Goal: Find specific page/section: Find specific page/section

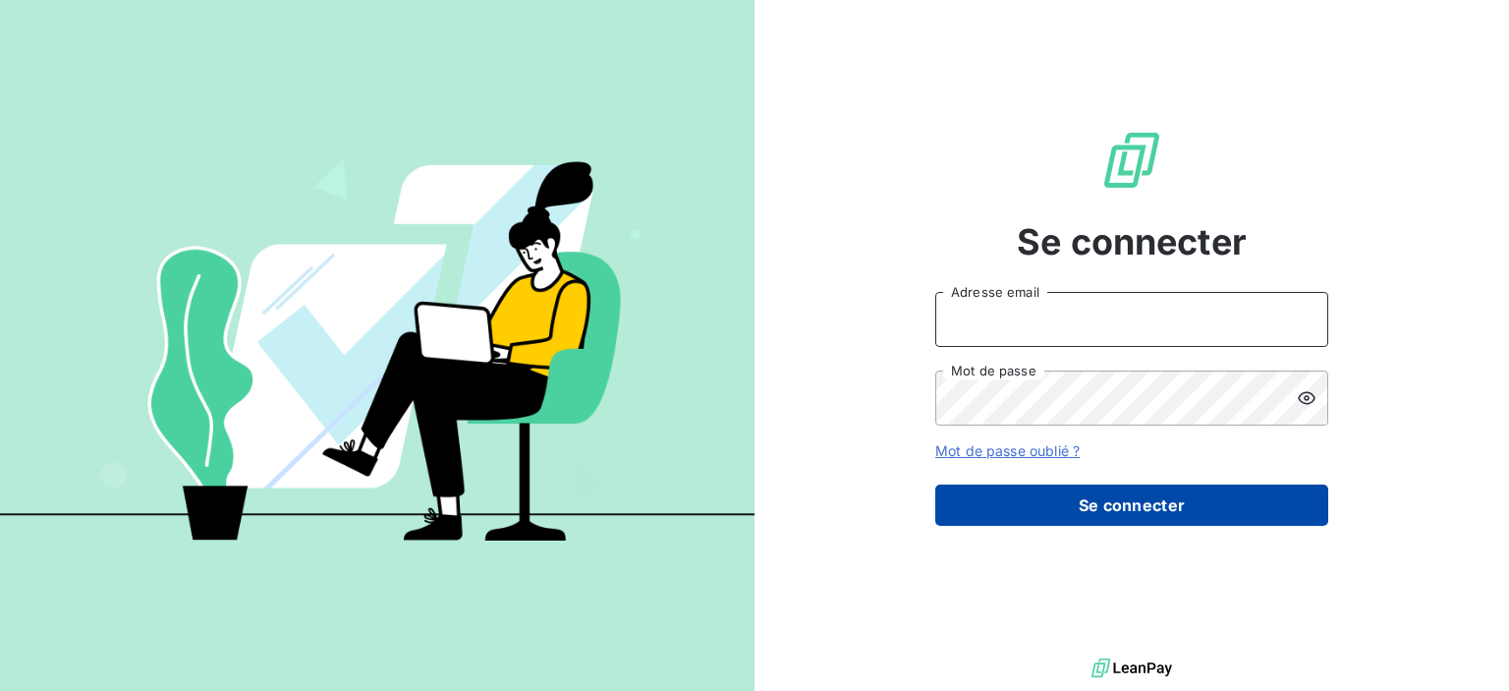
type input "[PERSON_NAME][EMAIL_ADDRESS][DOMAIN_NAME]"
click at [1034, 492] on button "Se connecter" at bounding box center [1131, 504] width 393 height 41
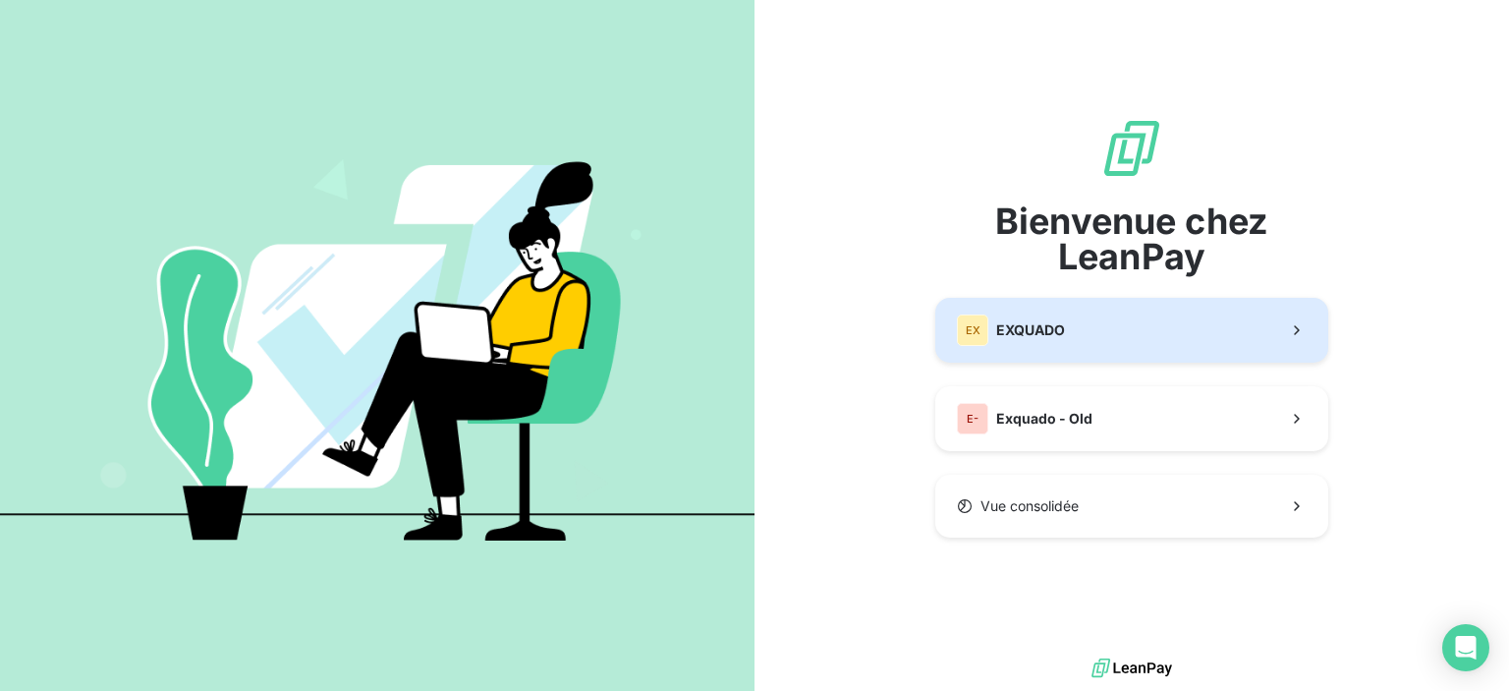
click at [1035, 337] on span "EXQUADO" at bounding box center [1030, 330] width 69 height 20
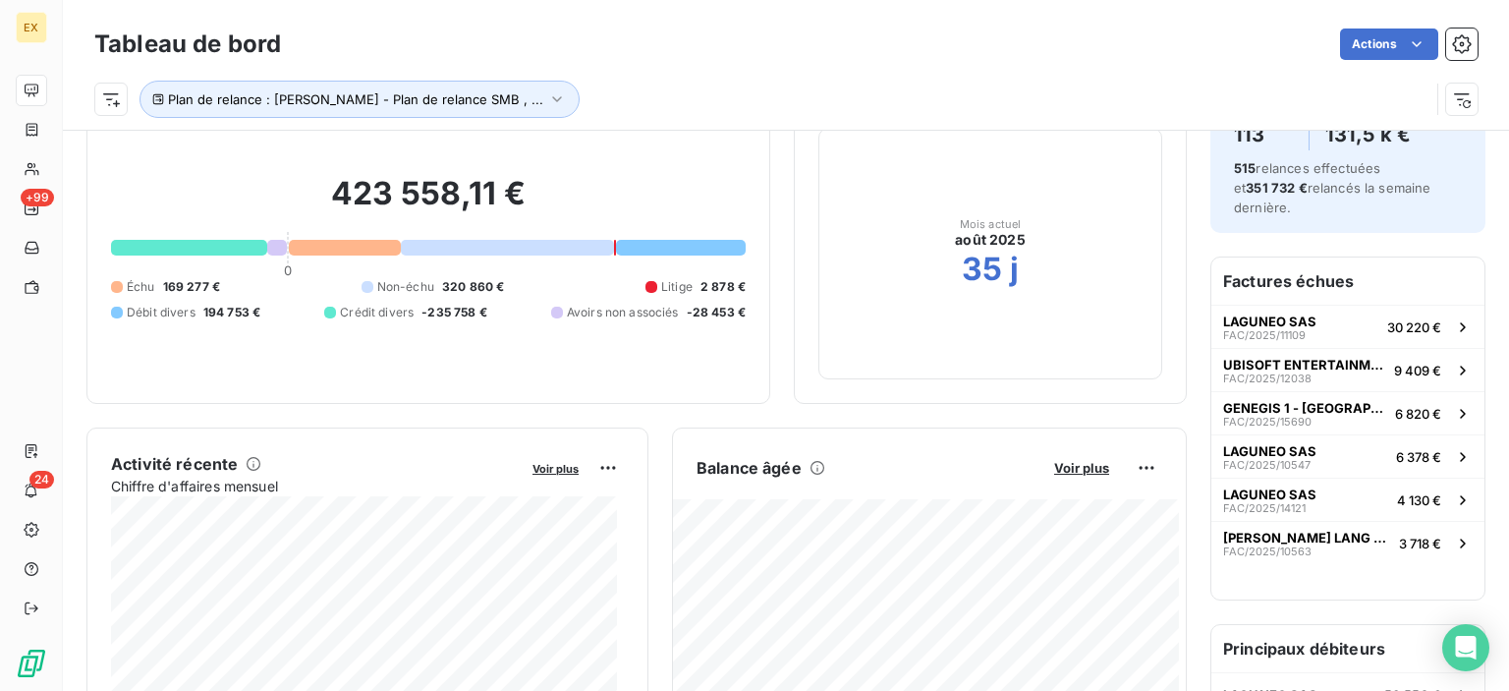
scroll to position [196, 0]
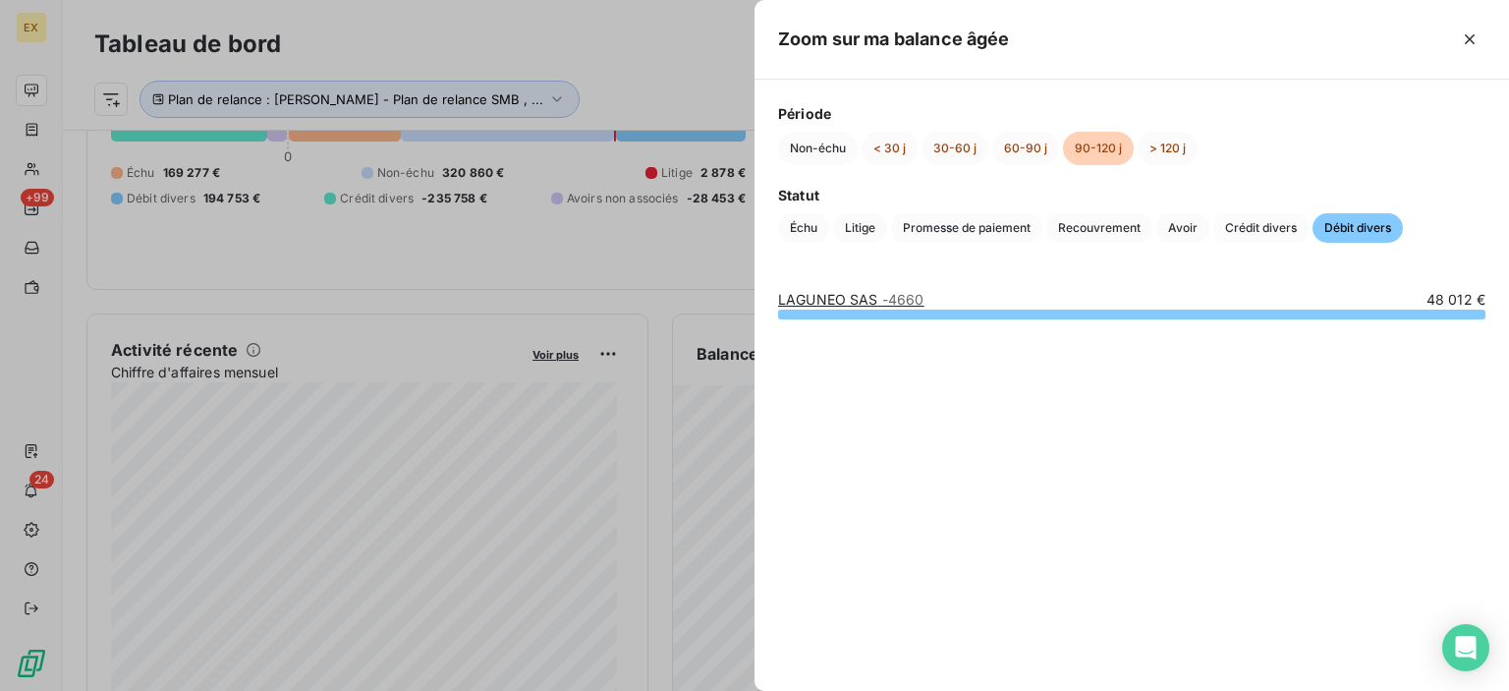
click at [857, 303] on link "LAGUNEO SAS - 4660" at bounding box center [851, 299] width 146 height 17
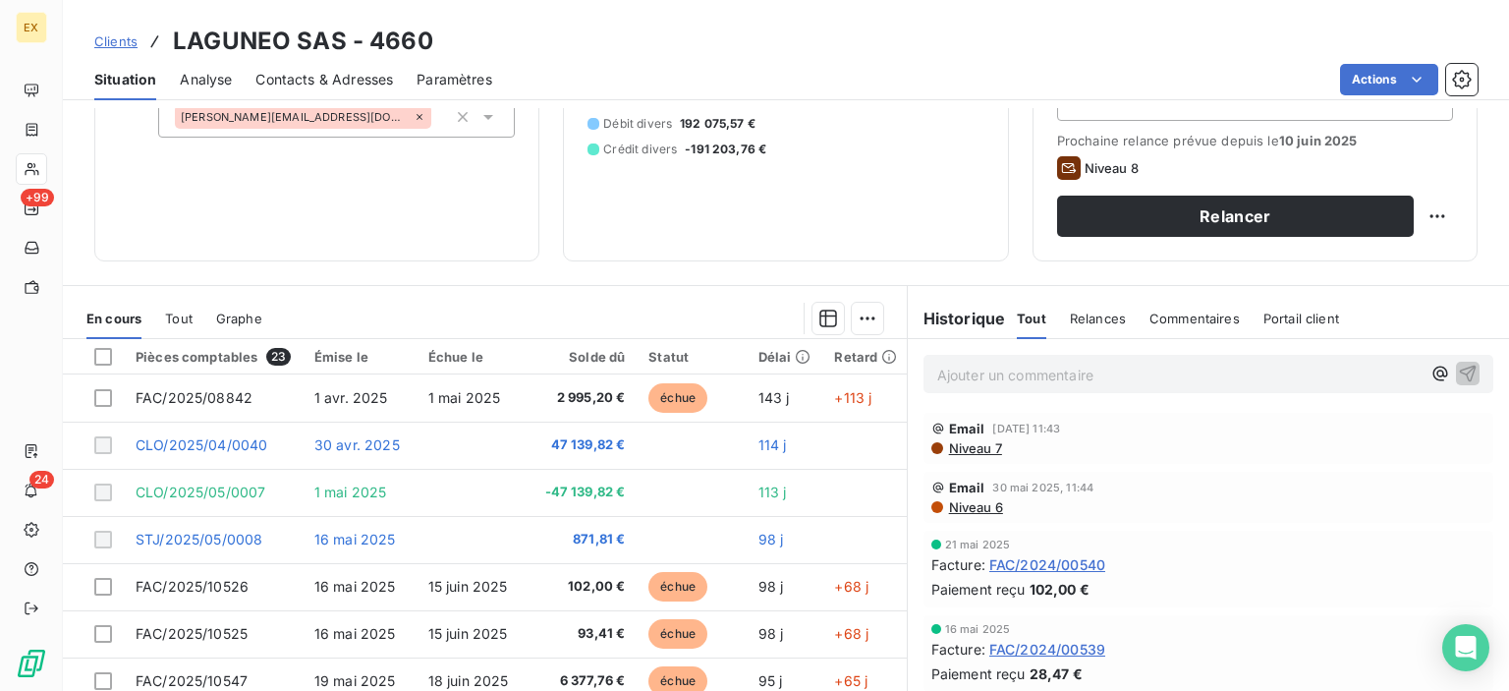
scroll to position [295, 0]
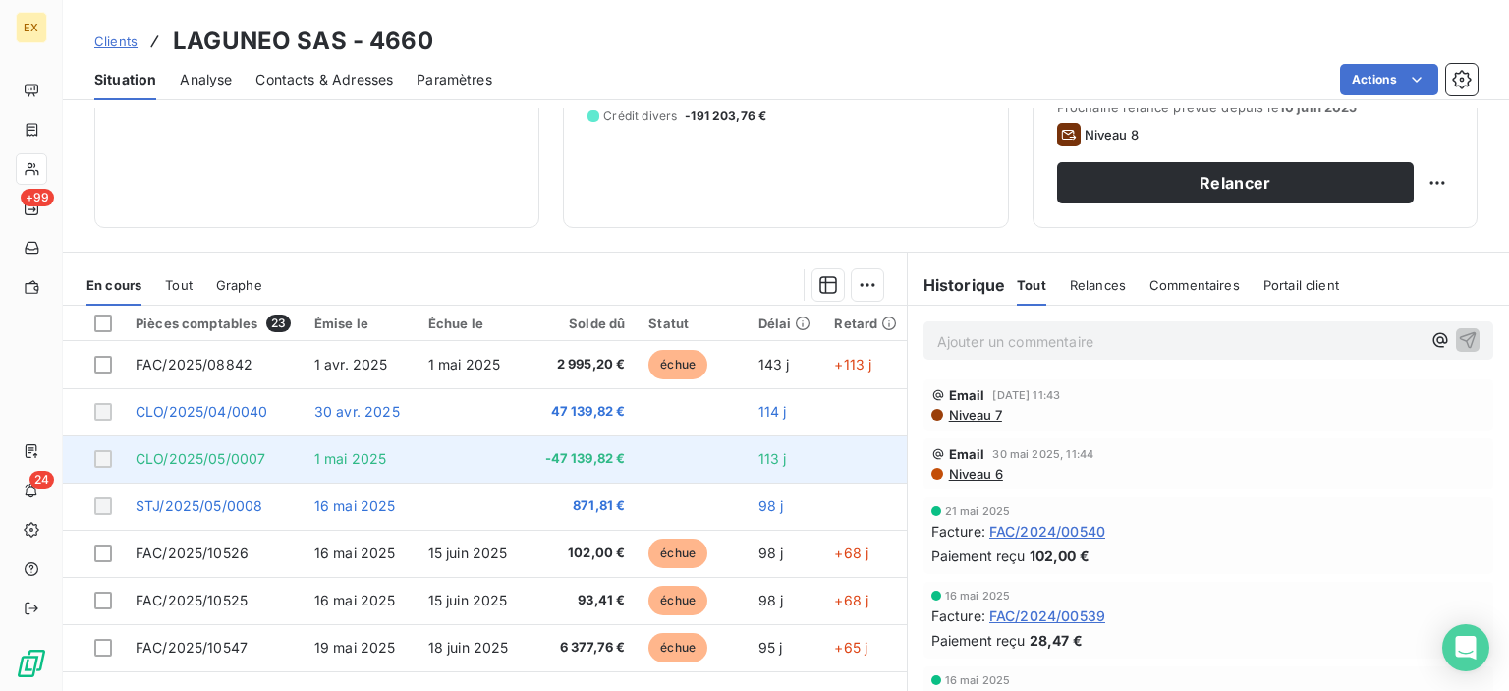
click at [106, 454] on div at bounding box center [103, 459] width 18 height 18
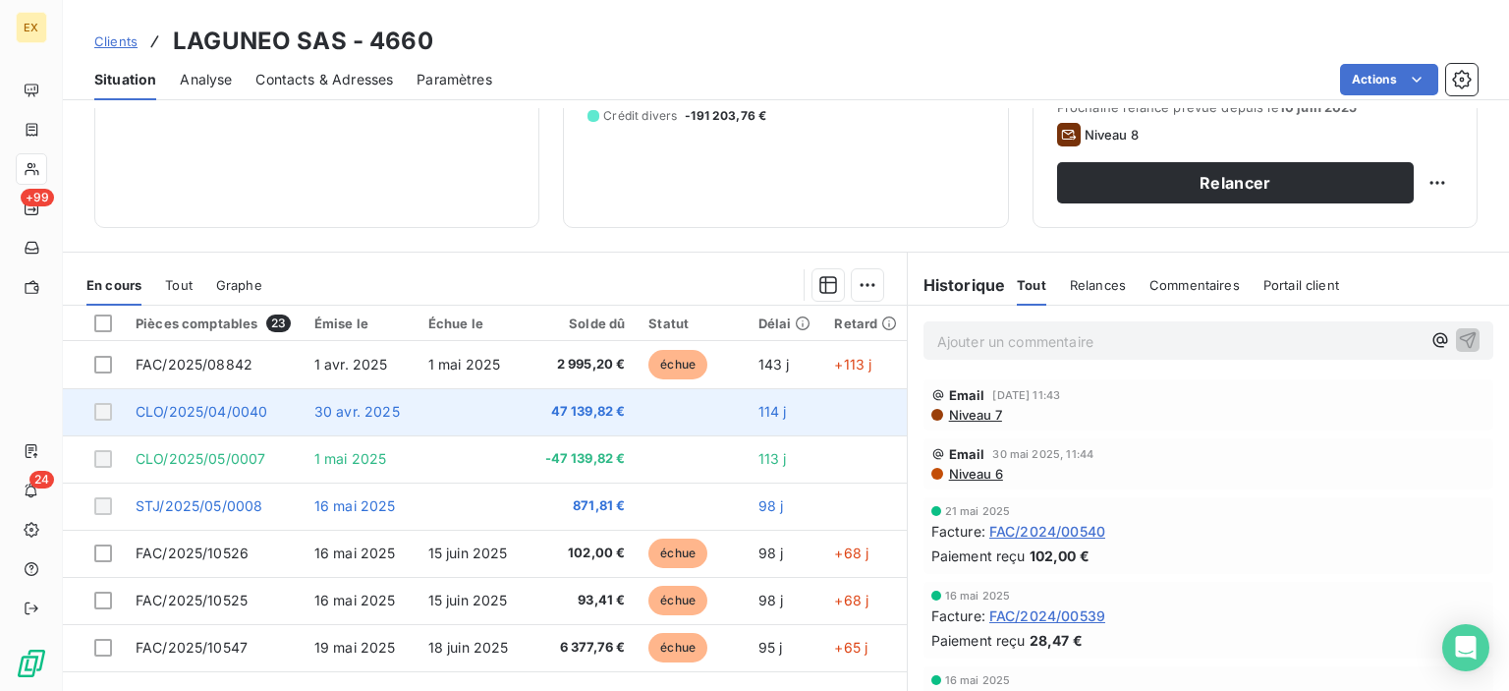
click at [105, 416] on div at bounding box center [103, 412] width 18 height 18
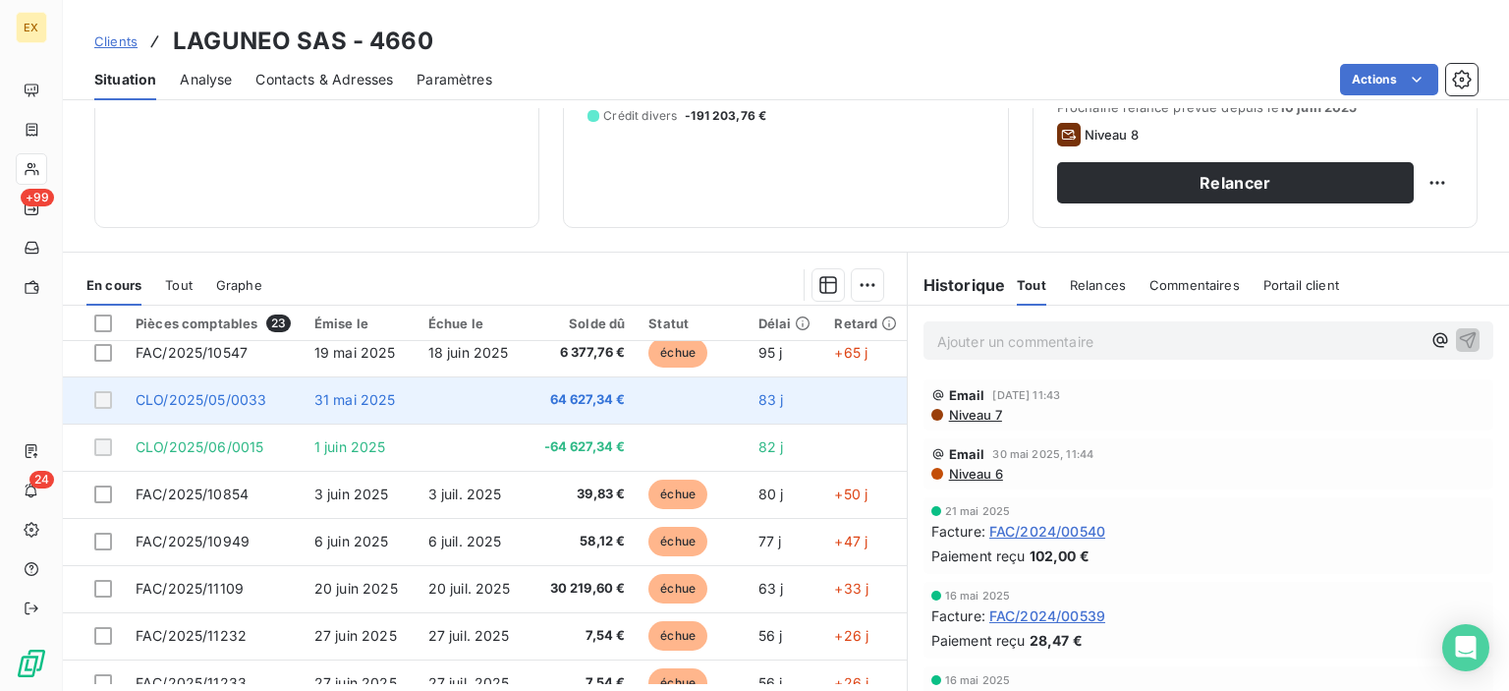
click at [107, 408] on td at bounding box center [93, 399] width 61 height 47
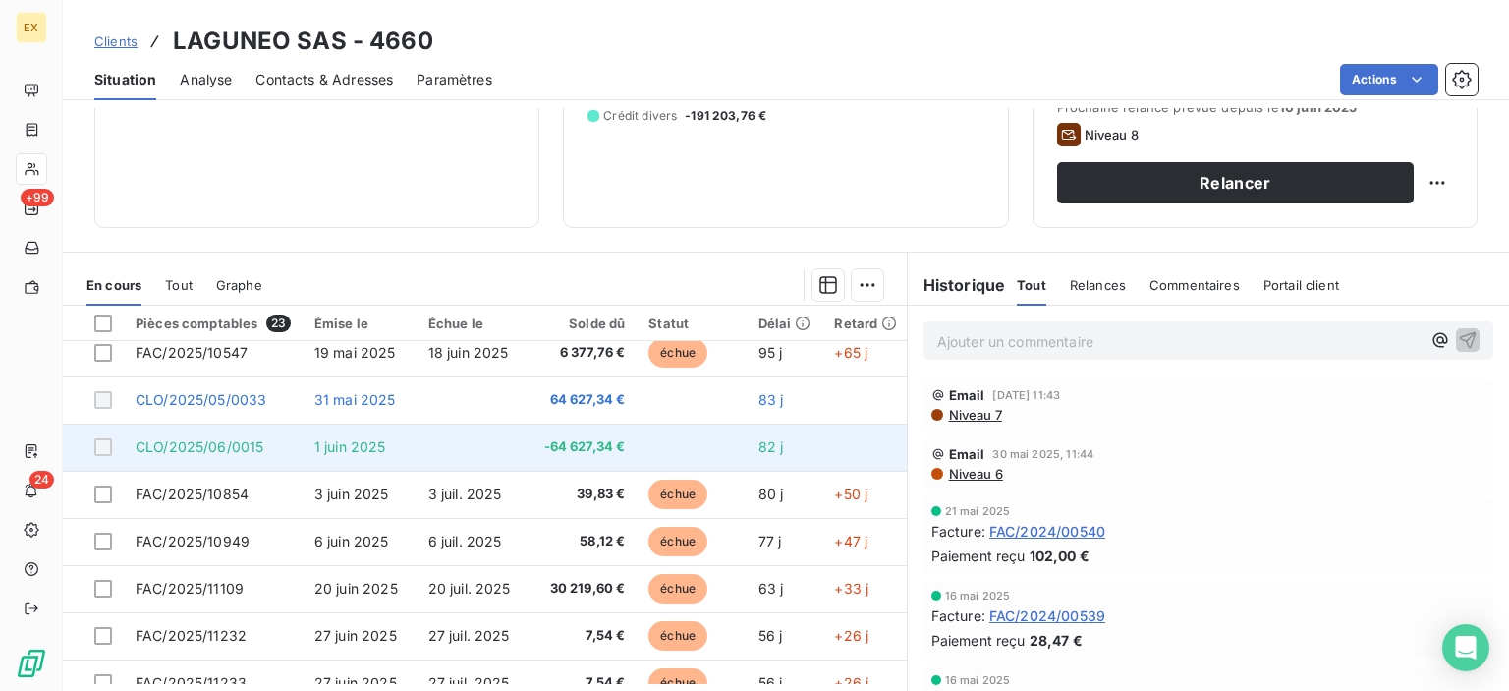
click at [104, 448] on div at bounding box center [103, 447] width 18 height 18
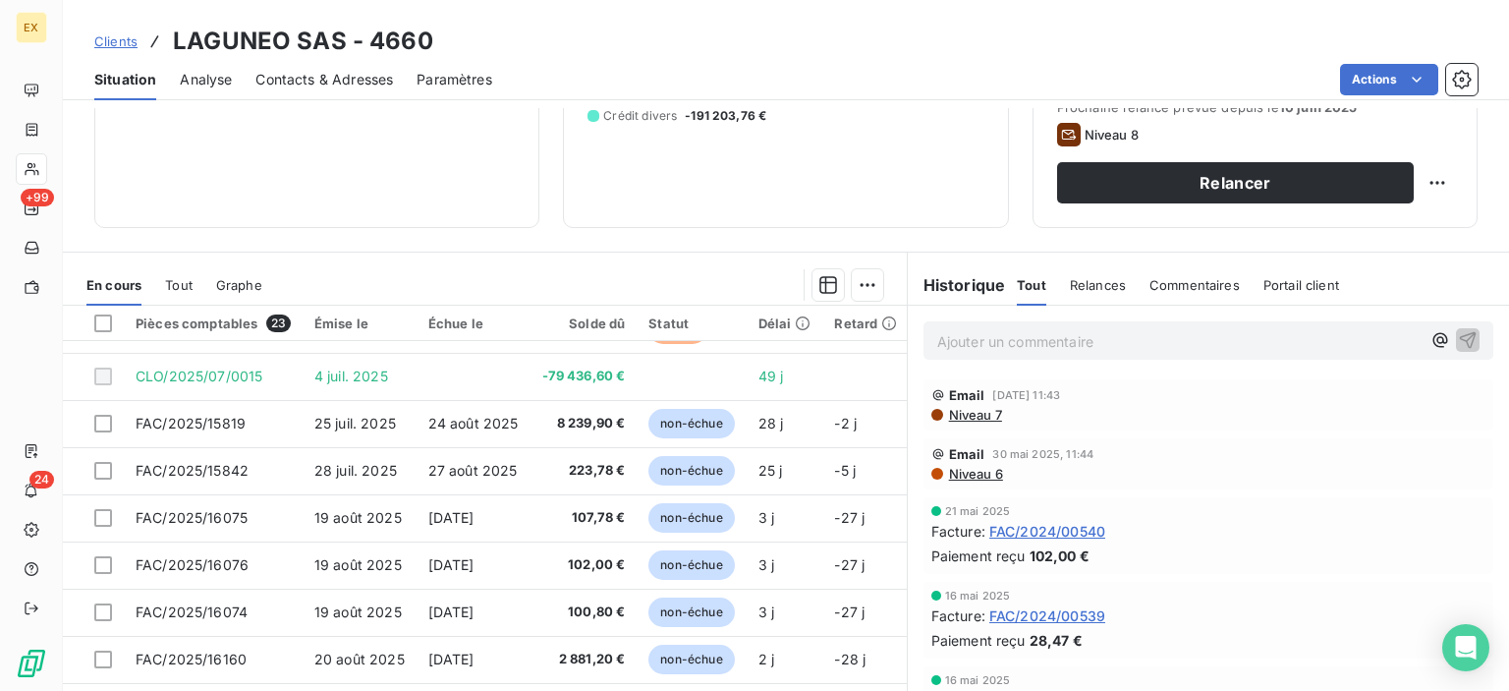
scroll to position [750, 0]
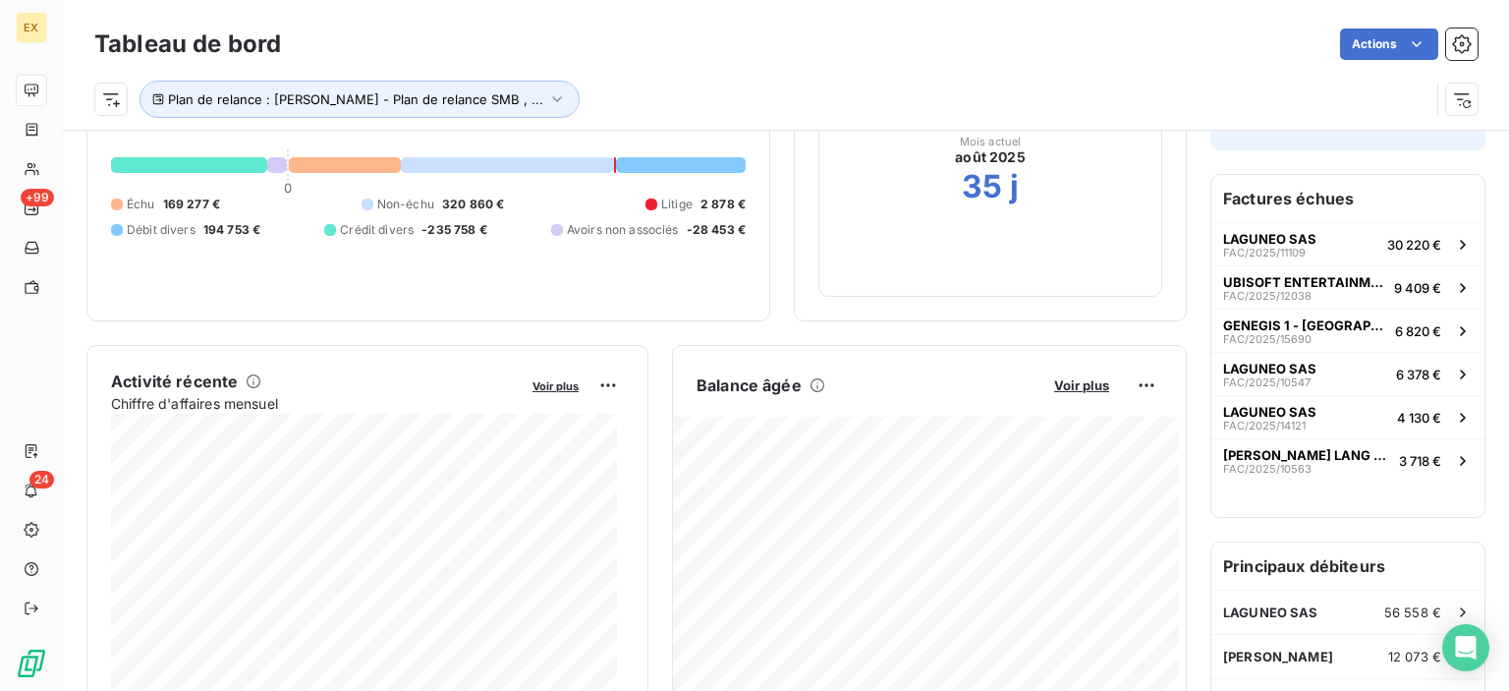
scroll to position [198, 0]
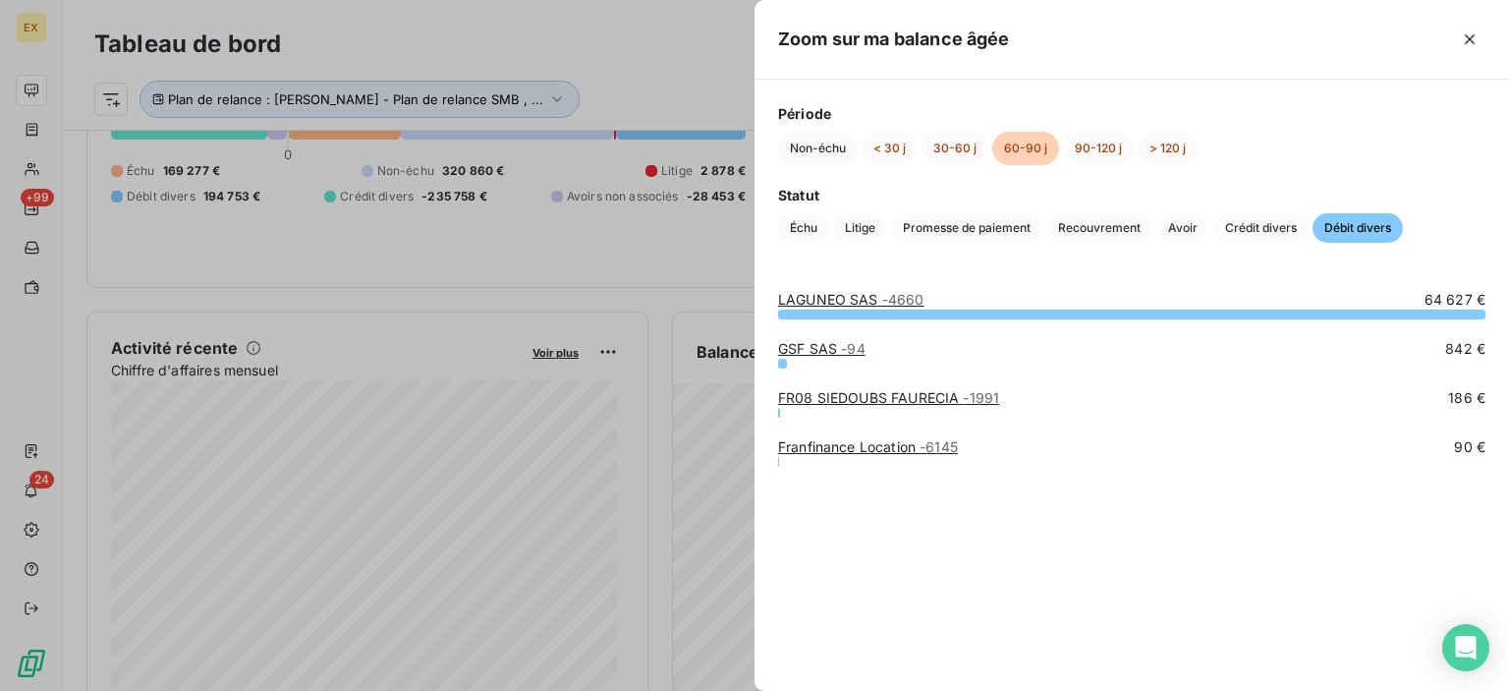
click at [740, 514] on div at bounding box center [754, 345] width 1509 height 691
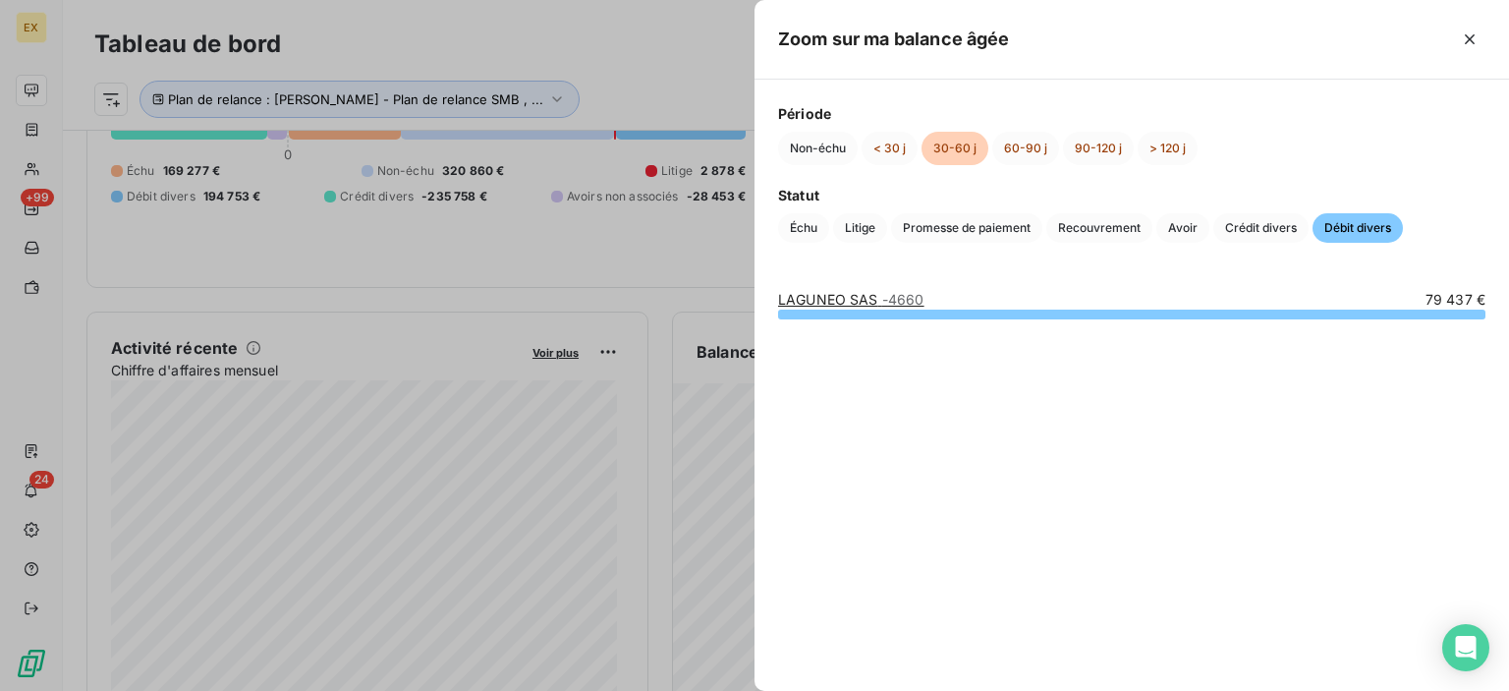
click at [754, 536] on div "LAGUNEO SAS - 4660 79 437 €" at bounding box center [1131, 478] width 754 height 424
click at [751, 536] on div at bounding box center [754, 345] width 1509 height 691
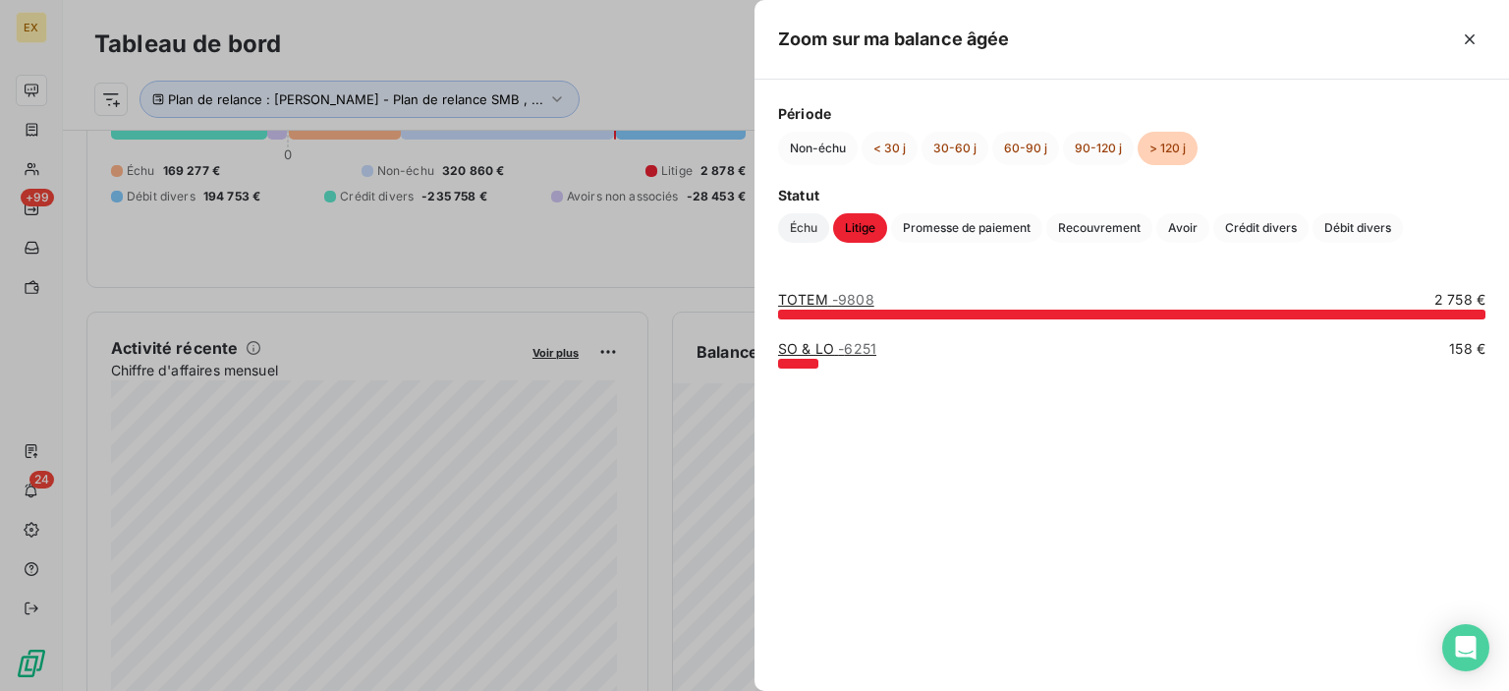
click at [817, 230] on span "Échu" at bounding box center [803, 227] width 51 height 29
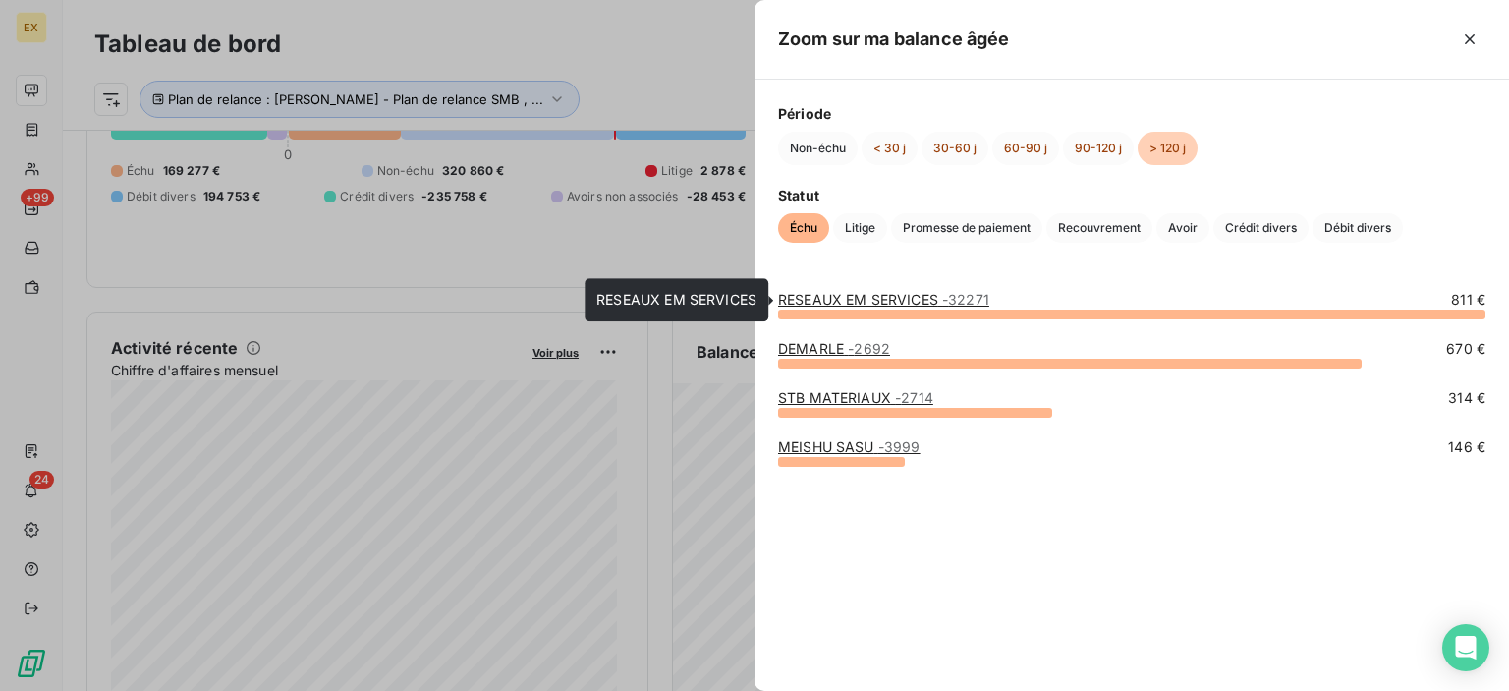
click at [820, 299] on link "RESEAUX EM SERVICES - 32271" at bounding box center [883, 299] width 211 height 17
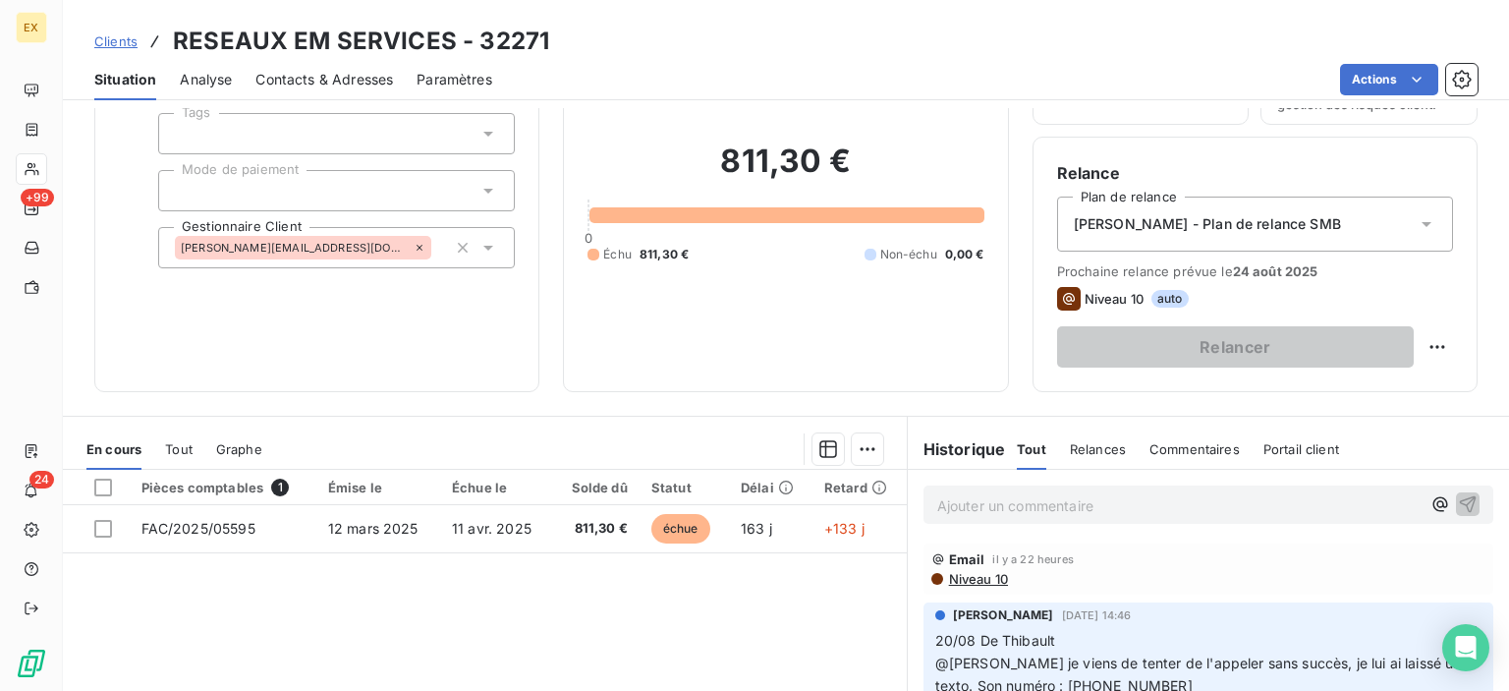
scroll to position [295, 0]
